Goal: Check status

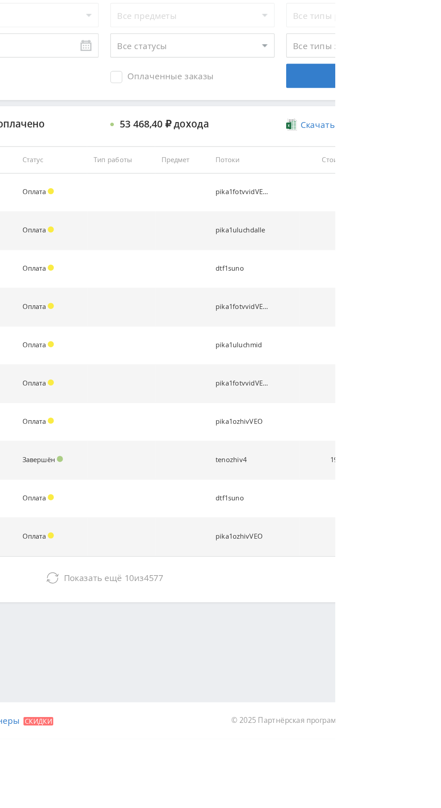
click at [259, 686] on span "Показать ещё" at bounding box center [261, 688] width 43 height 9
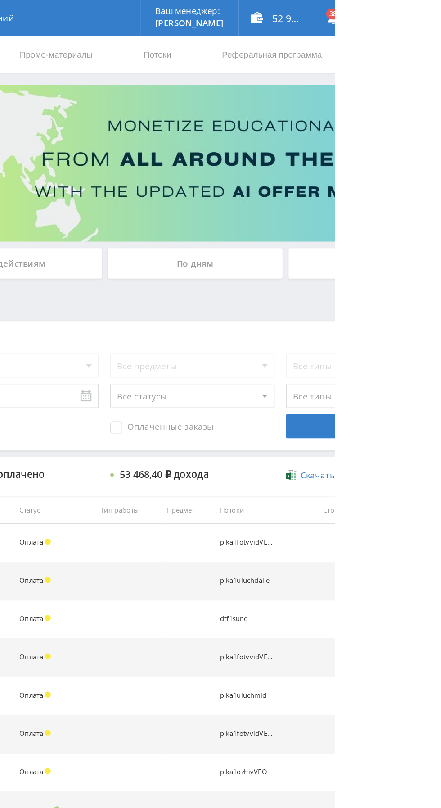
click at [321, 188] on div "По дням" at bounding box center [338, 195] width 130 height 23
click at [0, 0] on input "По дням" at bounding box center [0, 0] width 0 height 0
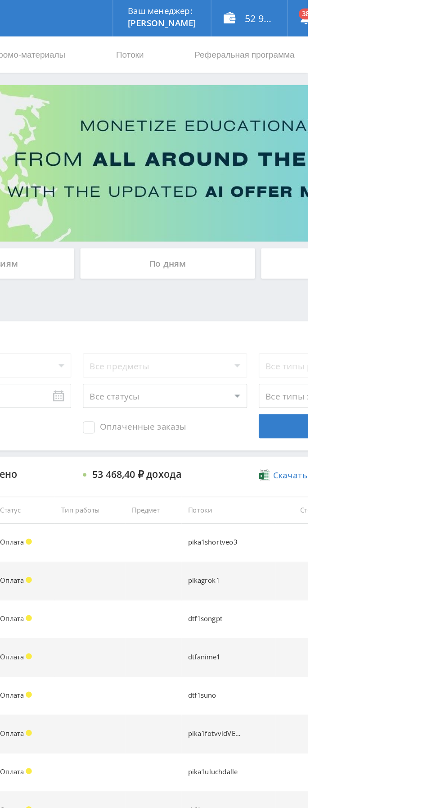
click at [301, 186] on div "По дням" at bounding box center [338, 195] width 130 height 23
click at [0, 0] on input "По дням" at bounding box center [0, 0] width 0 height 0
click at [319, 198] on div "По дням" at bounding box center [338, 195] width 130 height 23
click at [0, 0] on input "По дням" at bounding box center [0, 0] width 0 height 0
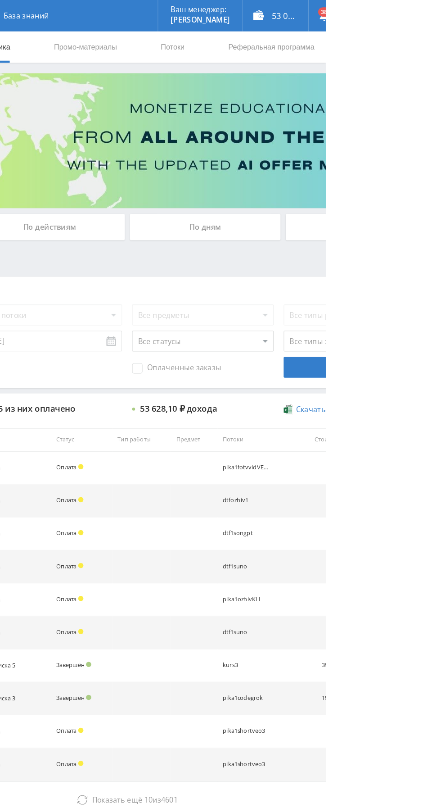
click at [327, 193] on div "По дням" at bounding box center [338, 195] width 130 height 23
click at [0, 0] on input "По дням" at bounding box center [0, 0] width 0 height 0
click at [312, 195] on div "По дням" at bounding box center [338, 195] width 130 height 23
click at [0, 0] on input "По дням" at bounding box center [0, 0] width 0 height 0
